Goal: Transaction & Acquisition: Purchase product/service

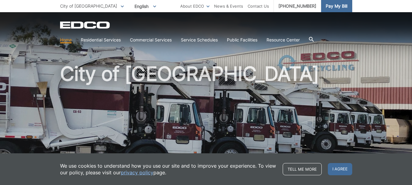
click at [337, 6] on span "Pay My Bill" at bounding box center [337, 6] width 22 height 7
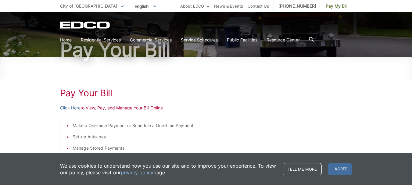
scroll to position [51, 0]
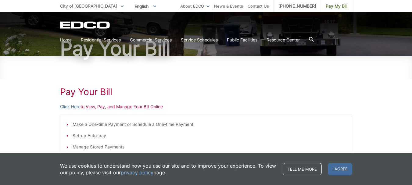
click at [345, 169] on span "I agree" at bounding box center [340, 169] width 24 height 12
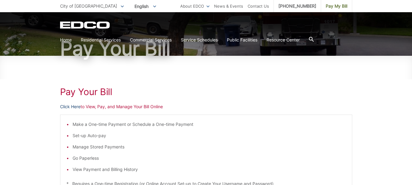
click at [70, 105] on link "Click Here" at bounding box center [70, 106] width 20 height 7
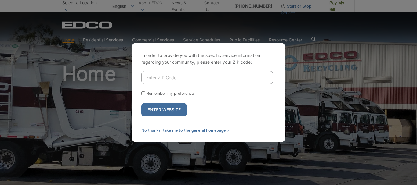
click at [117, 106] on div "In order to provide you with the specific service information regarding your co…" at bounding box center [208, 92] width 417 height 185
drag, startPoint x: 168, startPoint y: 131, endPoint x: 193, endPoint y: 122, distance: 26.6
click at [168, 131] on link "No thanks, take me to the general homepage >" at bounding box center [185, 130] width 88 height 5
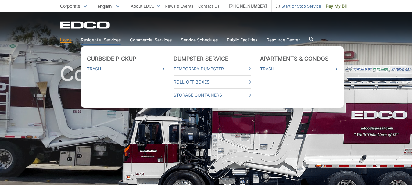
click at [114, 40] on link "Residential Services" at bounding box center [101, 40] width 40 height 7
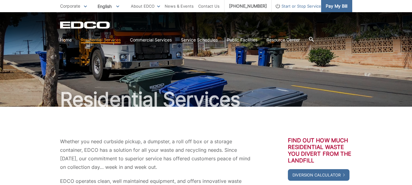
click at [328, 5] on span "Pay My Bill" at bounding box center [337, 6] width 22 height 7
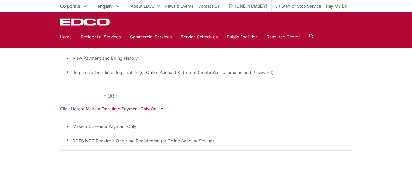
scroll to position [148, 0]
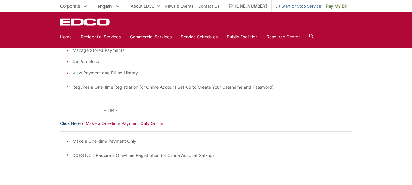
click at [66, 124] on link "Click Here" at bounding box center [70, 123] width 20 height 7
